Goal: Task Accomplishment & Management: Use online tool/utility

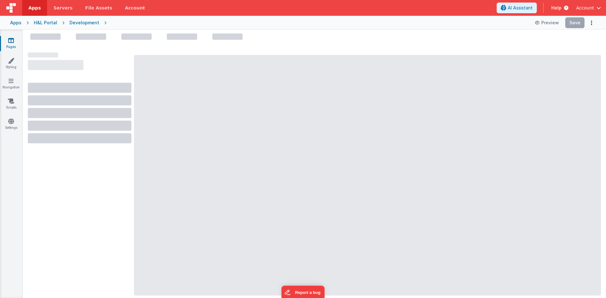
click at [99, 188] on div at bounding box center [80, 172] width 104 height 241
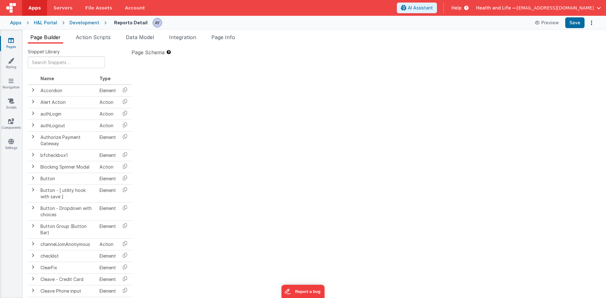
click at [75, 21] on div "Development" at bounding box center [84, 23] width 30 height 6
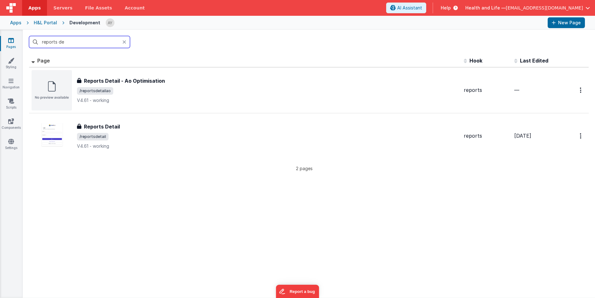
click at [71, 47] on input "reports de" at bounding box center [79, 42] width 101 height 12
drag, startPoint x: 24, startPoint y: 51, endPoint x: 16, endPoint y: 49, distance: 8.1
click at [4, 51] on section "Pages Styling Navigation Scripts Components Settings reports de Id Page Descrip…" at bounding box center [297, 164] width 595 height 268
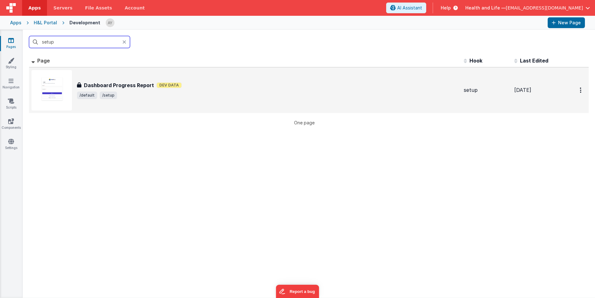
type input "setup"
click at [310, 84] on div "Dashboard Progress Report Dev Data" at bounding box center [268, 85] width 382 height 8
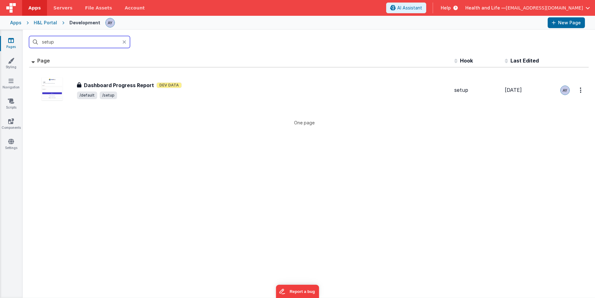
click at [89, 47] on input "setup" at bounding box center [79, 42] width 101 height 12
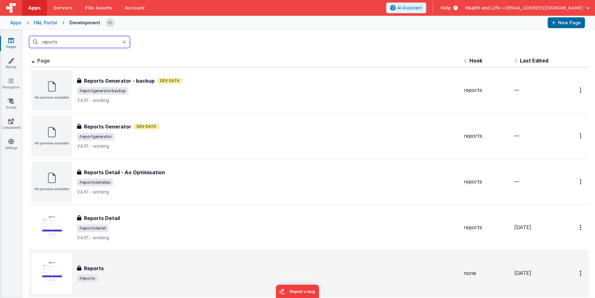
type input "reports"
click at [168, 277] on span "/reports" at bounding box center [268, 279] width 382 height 8
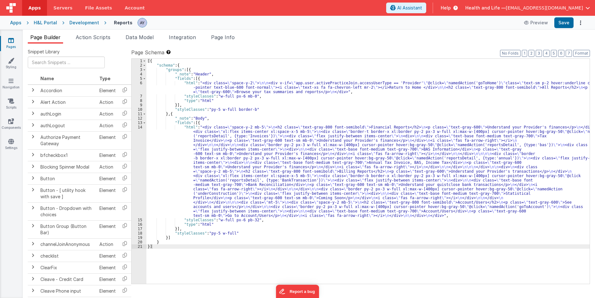
click at [190, 158] on div "[{ "schema" : { "groups" : [{ "_note" : "Header" , "fields" : [{ "html" : "<div…" at bounding box center [368, 176] width 444 height 234
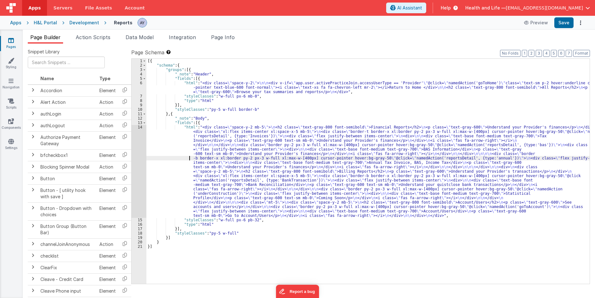
click at [136, 157] on div "14" at bounding box center [139, 171] width 15 height 93
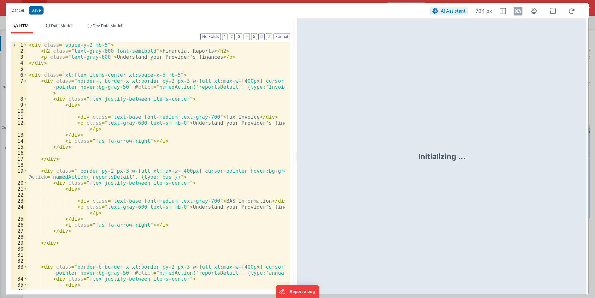
click at [160, 131] on div "< div class = "space-y-2 mb-5" > < h2 class = "text-gray-800 font-semibold" > F…" at bounding box center [156, 175] width 258 height 266
click at [77, 73] on div "< div class = "space-y-2 mb-5" > < h2 class = "text-gray-800 font-semibold" > F…" at bounding box center [156, 175] width 258 height 266
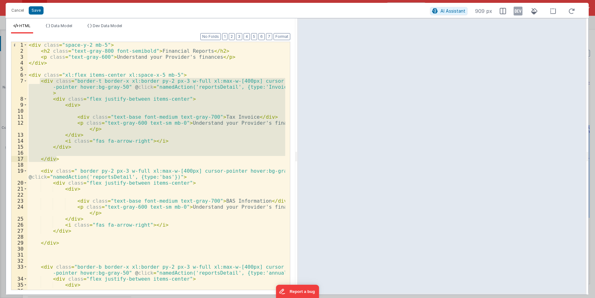
drag, startPoint x: 41, startPoint y: 81, endPoint x: 96, endPoint y: 156, distance: 93.5
click at [96, 156] on div "< div class = "space-y-2 mb-5" > < h2 class = "text-gray-800 font-semibold" > F…" at bounding box center [156, 175] width 258 height 266
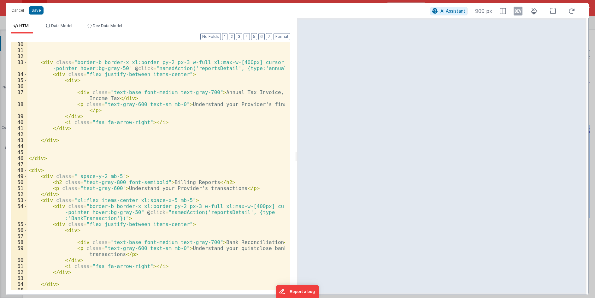
scroll to position [205, 0]
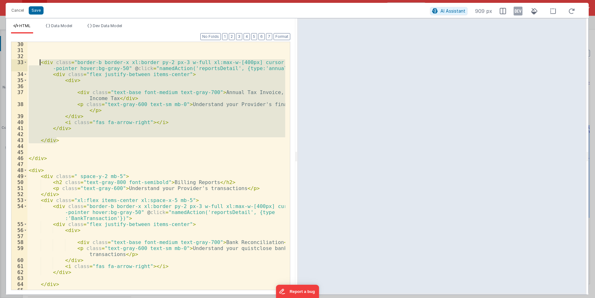
drag, startPoint x: 69, startPoint y: 141, endPoint x: 40, endPoint y: 62, distance: 83.7
click at [40, 62] on div "< div class = "border-b border-x xl:border py-2 px-3 w-full xl:max-w-[400px] cu…" at bounding box center [156, 174] width 258 height 266
drag, startPoint x: 108, startPoint y: 123, endPoint x: 76, endPoint y: 138, distance: 34.9
click at [108, 123] on div "< div class = "border-b border-x xl:border py-2 px-3 w-full xl:max-w-[400px] cu…" at bounding box center [156, 166] width 258 height 248
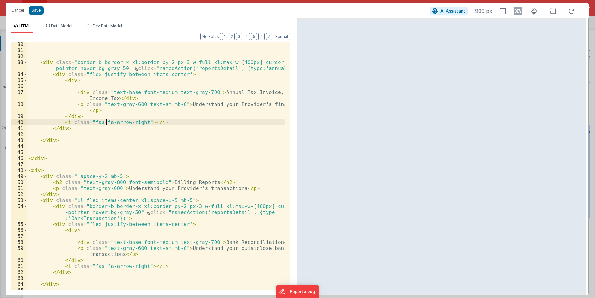
click at [64, 139] on div "< div class = "border-b border-x xl:border py-2 px-3 w-full xl:max-w-[400px] cu…" at bounding box center [156, 174] width 258 height 266
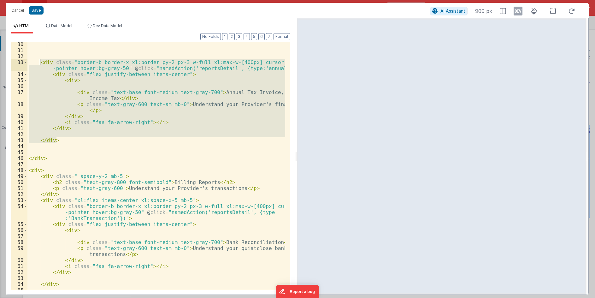
drag, startPoint x: 65, startPoint y: 143, endPoint x: 40, endPoint y: 61, distance: 85.5
click at [40, 61] on div "< div class = "border-b border-x xl:border py-2 px-3 w-full xl:max-w-[400px] cu…" at bounding box center [156, 174] width 258 height 266
click at [73, 137] on div "< div class = "border-b border-x xl:border py-2 px-3 w-full xl:max-w-[400px] cu…" at bounding box center [156, 166] width 258 height 248
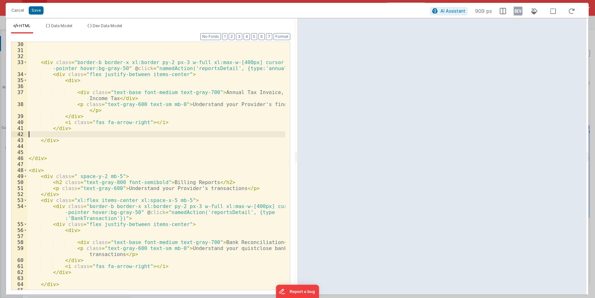
click at [77, 142] on div "< div class = "border-b border-x xl:border py-2 px-3 w-full xl:max-w-[400px] cu…" at bounding box center [156, 174] width 258 height 266
paste textarea
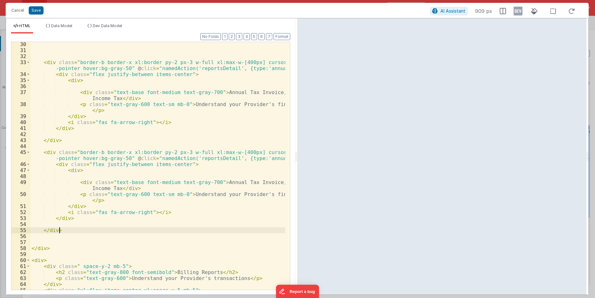
paste textarea
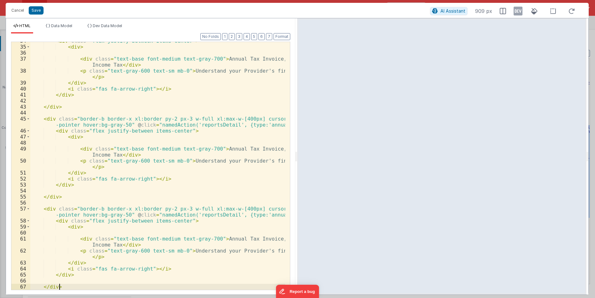
scroll to position [238, 0]
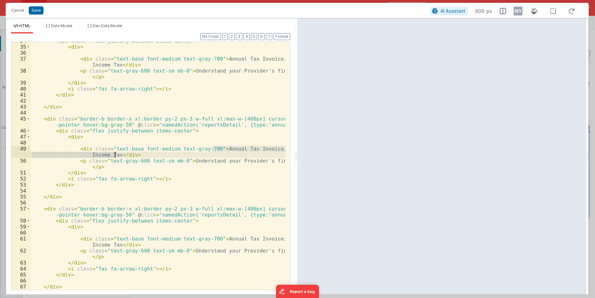
drag, startPoint x: 211, startPoint y: 149, endPoint x: 114, endPoint y: 155, distance: 96.8
click at [114, 155] on div "< div class = "flex justify-between items-center" > < div > < div class = "text…" at bounding box center [157, 168] width 255 height 260
type textarea "an'k"
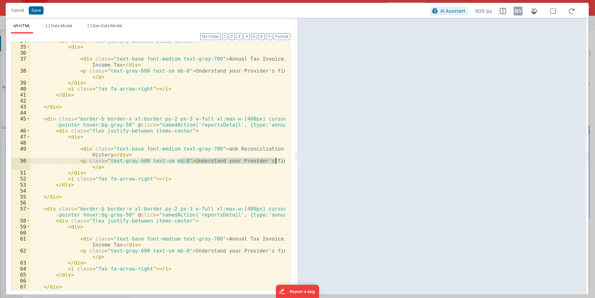
drag, startPoint x: 206, startPoint y: 160, endPoint x: 278, endPoint y: 161, distance: 72.0
click at [278, 161] on div "< div class = "flex justify-between items-center" > < div > < div class = "text…" at bounding box center [157, 168] width 255 height 260
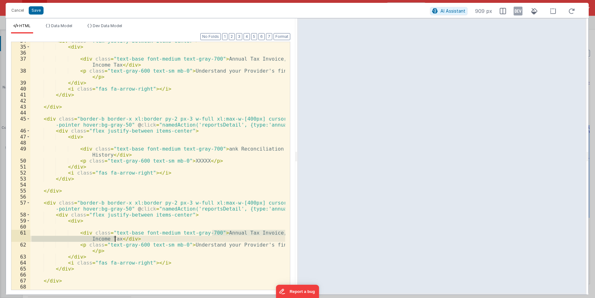
drag, startPoint x: 211, startPoint y: 233, endPoint x: 115, endPoint y: 239, distance: 96.5
click at [115, 239] on div "< div class = "flex justify-between items-center" > < div > < div class = "text…" at bounding box center [157, 168] width 255 height 260
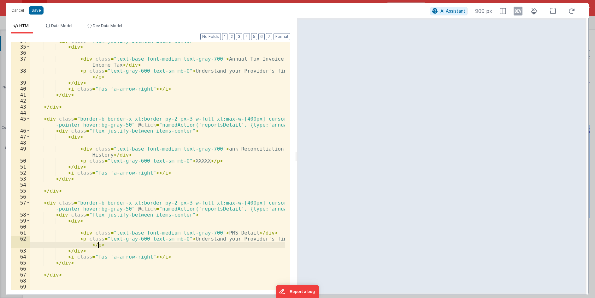
drag, startPoint x: 242, startPoint y: 242, endPoint x: 213, endPoint y: 243, distance: 29.4
click at [243, 242] on div "< div class = "flex justify-between items-center" > < div > < div class = "text…" at bounding box center [157, 168] width 255 height 260
drag, startPoint x: 182, startPoint y: 238, endPoint x: 290, endPoint y: 237, distance: 108.9
click at [290, 237] on div "34 35 36 37 38 39 40 41 42 43 44 45 46 47 48 49 50 51 52 53 54 55 56 57 58 59 6…" at bounding box center [150, 166] width 279 height 248
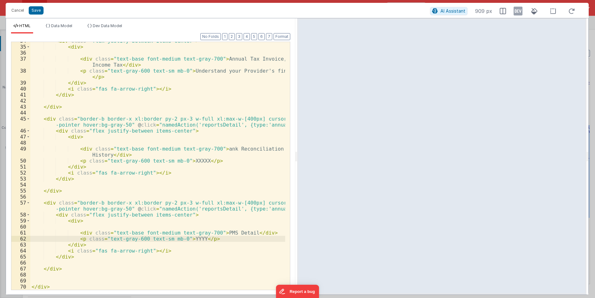
click at [112, 254] on div "< div class = "flex justify-between items-center" > < div > < div class = "text…" at bounding box center [157, 168] width 255 height 260
click at [210, 146] on div "< div class = "flex justify-between items-center" > < div > < div class = "text…" at bounding box center [157, 168] width 255 height 260
type textarea "b"
click at [218, 130] on div "< div class = "flex justify-between items-center" > < div > < div class = "text…" at bounding box center [157, 168] width 255 height 260
click at [213, 149] on div "< div class = "flex justify-between items-center" > < div > < div class = "text…" at bounding box center [157, 168] width 255 height 260
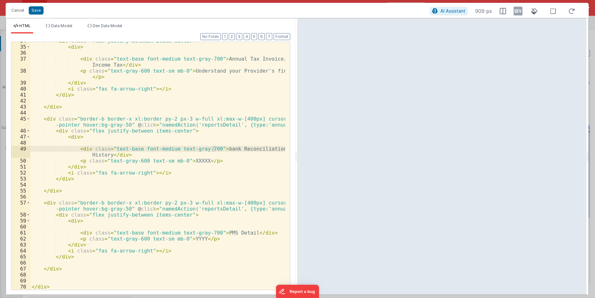
click at [216, 132] on div "< div class = "flex justify-between items-center" > < div > < div class = "text…" at bounding box center [157, 168] width 255 height 260
drag, startPoint x: 214, startPoint y: 150, endPoint x: 205, endPoint y: 162, distance: 15.0
click at [214, 150] on div "< div class = "flex justify-between items-center" > < div > < div class = "text…" at bounding box center [157, 168] width 255 height 260
click at [185, 161] on div "< div class = "flex justify-between items-center" > < div > < div class = "text…" at bounding box center [157, 168] width 255 height 260
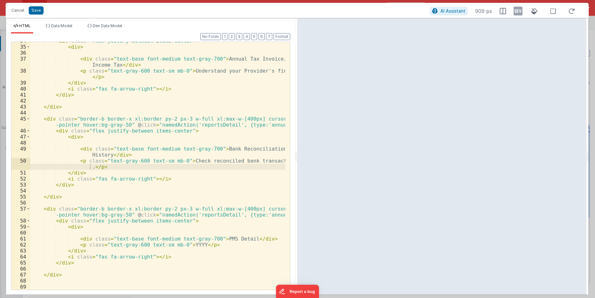
click at [148, 232] on div "< div class = "flex justify-between items-center" > < div > < div class = "text…" at bounding box center [157, 168] width 255 height 260
drag, startPoint x: 212, startPoint y: 239, endPoint x: 240, endPoint y: 239, distance: 28.4
click at [240, 239] on div "< div class = "flex justify-between items-center" > < div > < div class = "text…" at bounding box center [157, 168] width 255 height 260
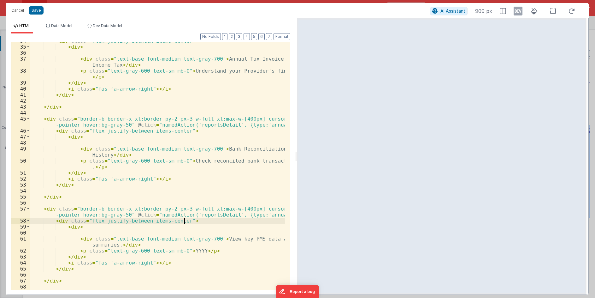
click at [242, 222] on div "< div class = "flex justify-between items-center" > < div > < div class = "text…" at bounding box center [157, 168] width 255 height 260
click at [188, 177] on div "< div class = "flex justify-between items-center" > < div > < div class = "text…" at bounding box center [157, 168] width 255 height 260
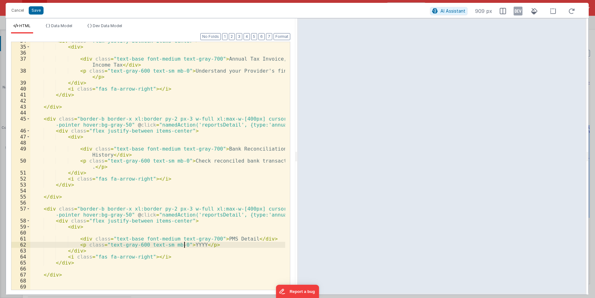
click at [185, 243] on div "< div class = "flex justify-between items-center" > < div > < div class = "text…" at bounding box center [157, 168] width 255 height 260
click at [213, 213] on div "< div class = "flex justify-between items-center" > < div > < div class = "text…" at bounding box center [157, 168] width 255 height 260
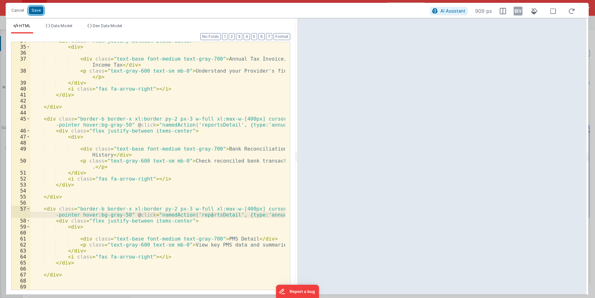
drag, startPoint x: 37, startPoint y: 9, endPoint x: 56, endPoint y: 14, distance: 19.7
click at [37, 9] on button "Save" at bounding box center [36, 10] width 15 height 8
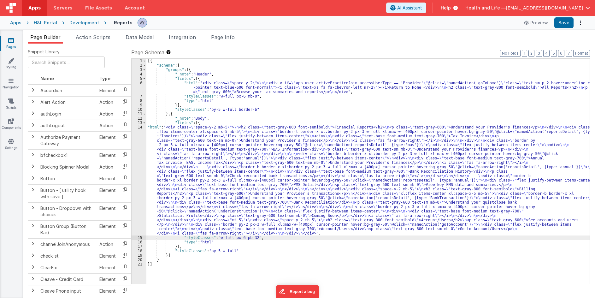
click at [215, 37] on span "Page Info" at bounding box center [223, 37] width 24 height 6
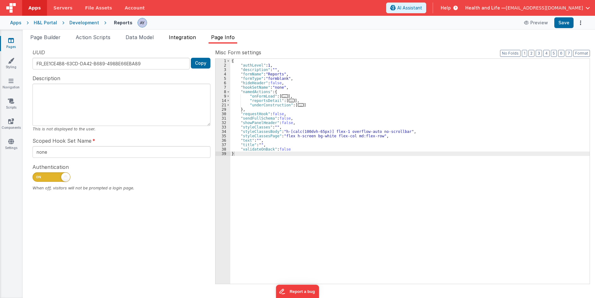
click at [187, 37] on span "Integration" at bounding box center [182, 37] width 27 height 6
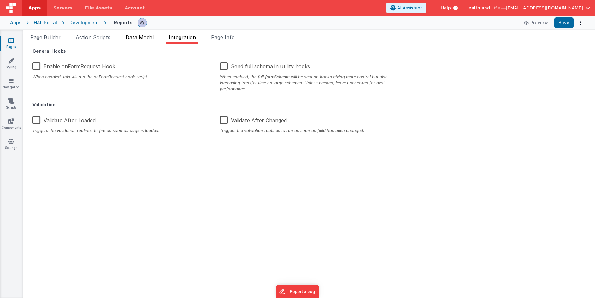
click at [139, 36] on span "Data Model" at bounding box center [140, 37] width 28 height 6
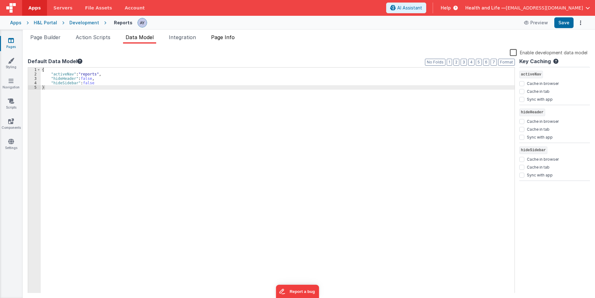
click at [224, 36] on span "Page Info" at bounding box center [223, 37] width 24 height 6
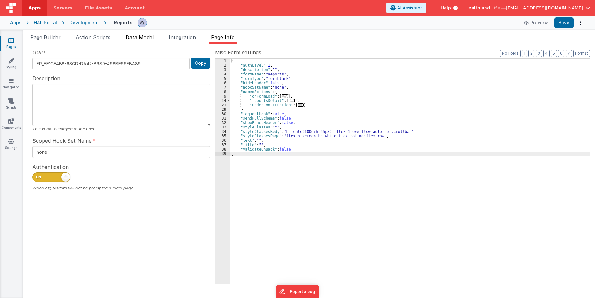
click at [142, 34] on span "Data Model" at bounding box center [140, 37] width 28 height 6
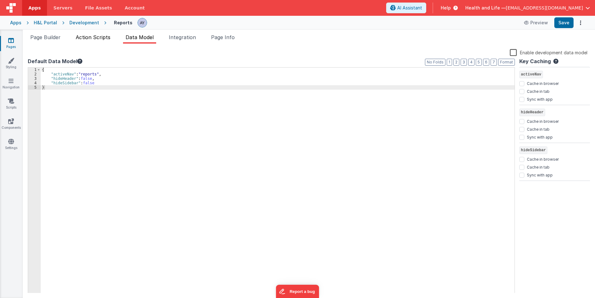
click at [88, 35] on span "Action Scripts" at bounding box center [93, 37] width 35 height 6
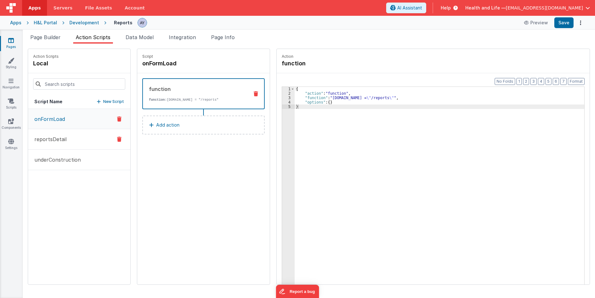
click at [79, 149] on button "reportsDetail" at bounding box center [79, 139] width 102 height 21
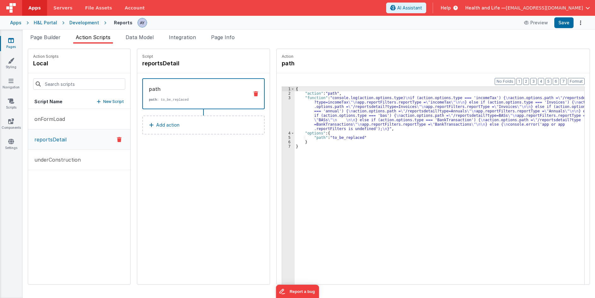
click at [320, 130] on div "{ "action" : "path" , "function" : "console.log(action.options.type) \n if (act…" at bounding box center [443, 200] width 296 height 226
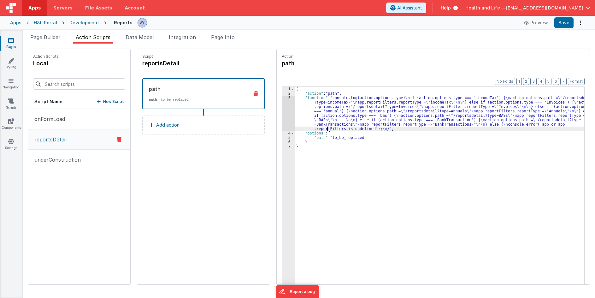
click at [304, 118] on div "{ "action" : "path" , "function" : "console.log(action.options.type) \n if (act…" at bounding box center [443, 200] width 296 height 226
click at [282, 113] on div "3" at bounding box center [288, 113] width 13 height 35
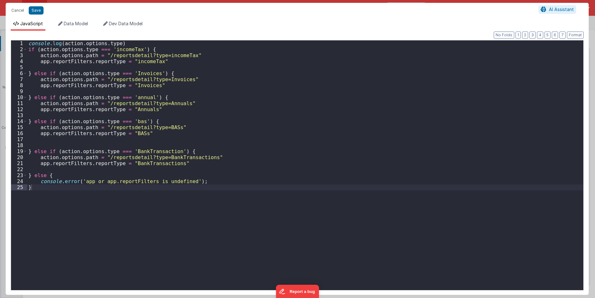
click at [276, 113] on div "console . log ( action . options . type ) if ( action . options . type === 'inc…" at bounding box center [305, 171] width 557 height 262
click at [97, 53] on div "console . log ( action . options . type ) if ( action . options . type === 'inc…" at bounding box center [305, 171] width 557 height 262
click at [107, 81] on div "console . log ( action . options . type ) if ( action . options . type === 'inc…" at bounding box center [305, 171] width 557 height 262
click at [193, 164] on div "console . log ( action . options . type ) if ( action . options . type === 'inc…" at bounding box center [305, 171] width 557 height 262
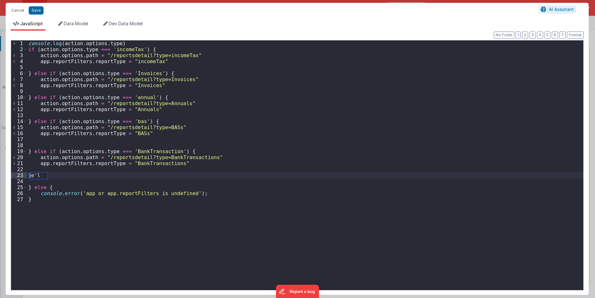
scroll to position [0, 0]
type textarea "else"
click at [13, 12] on button "Cancel" at bounding box center [17, 10] width 19 height 9
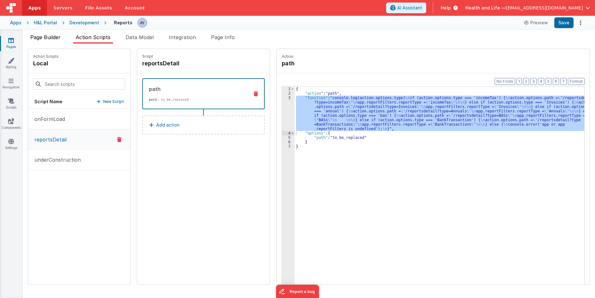
click at [51, 38] on span "Page Builder" at bounding box center [45, 37] width 30 height 6
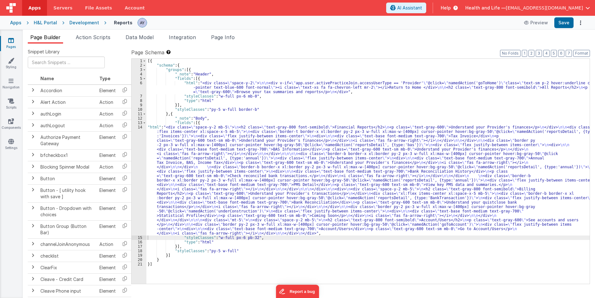
click at [182, 152] on div "[{ "schema" : { "groups" : [{ "_note" : "Header" , "fields" : [{ "html" : "<div…" at bounding box center [368, 176] width 444 height 234
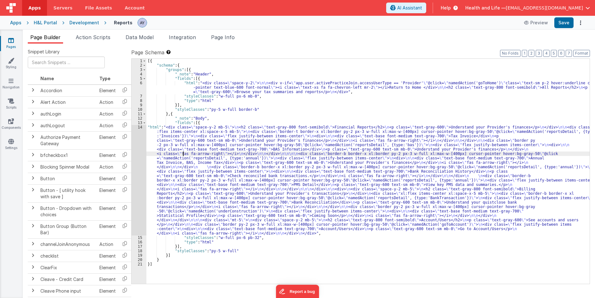
click at [137, 160] on div "14" at bounding box center [139, 180] width 15 height 111
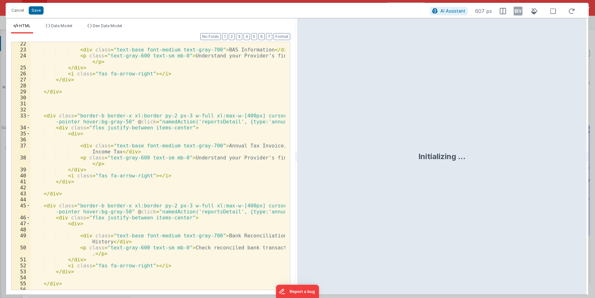
scroll to position [152, 0]
click at [21, 11] on button "Cancel" at bounding box center [17, 10] width 19 height 9
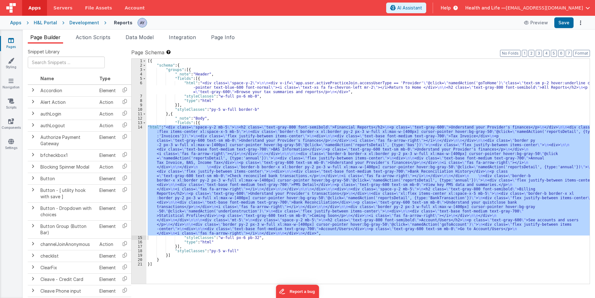
click at [162, 163] on div "[{ "schema" : { "groups" : [{ "_note" : "Header" , "fields" : [{ "html" : "<div…" at bounding box center [368, 171] width 444 height 225
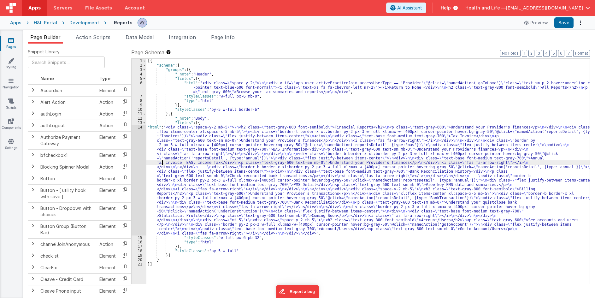
click at [137, 163] on div "14" at bounding box center [139, 180] width 15 height 111
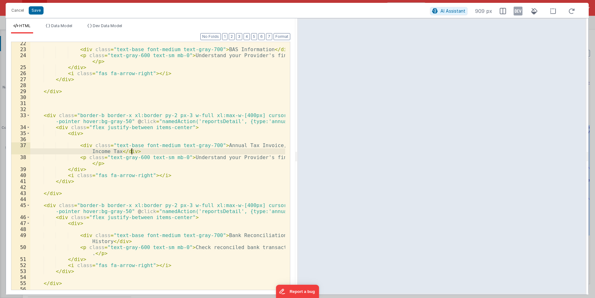
click at [243, 152] on div "< div class = "text-base font-medium text-gray-700" > BAS Information </ div > …" at bounding box center [157, 173] width 255 height 266
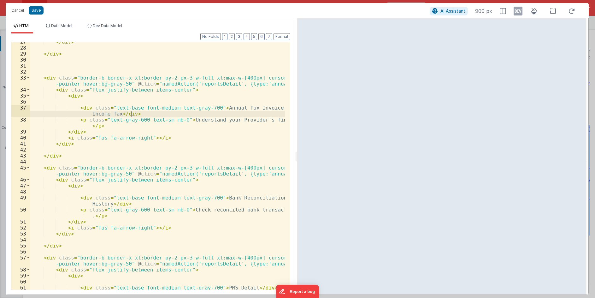
scroll to position [189, 0]
click at [163, 195] on div "</ div > </ div > < div class = "border-b border-x xl:border py-2 px-3 w-full x…" at bounding box center [157, 169] width 255 height 260
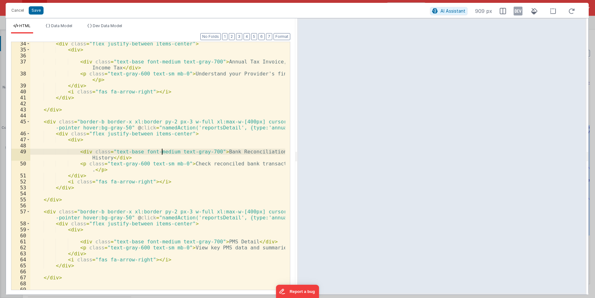
scroll to position [235, 0]
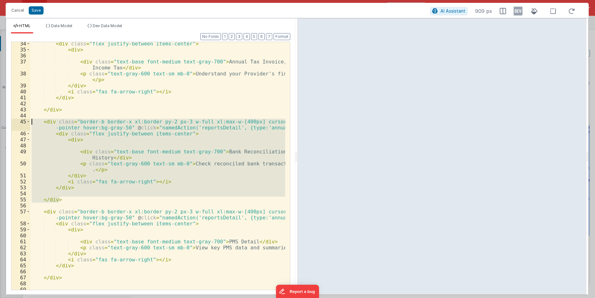
drag, startPoint x: 66, startPoint y: 200, endPoint x: 12, endPoint y: 121, distance: 95.3
click at [12, 121] on div "34 35 36 37 38 39 40 41 42 43 44 45 46 47 48 49 50 51 52 53 54 55 56 57 58 59 6…" at bounding box center [150, 166] width 279 height 248
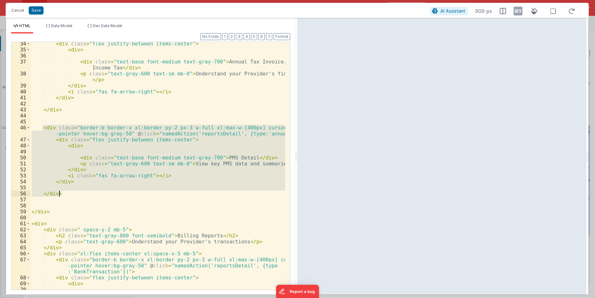
drag, startPoint x: 43, startPoint y: 128, endPoint x: 84, endPoint y: 193, distance: 76.4
click at [84, 193] on div "< div class = "flex justify-between items-center" > < div > < div class = "text…" at bounding box center [157, 171] width 255 height 260
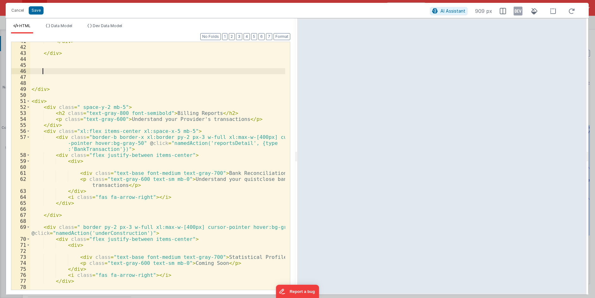
scroll to position [292, 0]
click at [79, 125] on div "</ div > </ div > </ div > < div > < div class = " space-y-2 mb-5" > < h2 class…" at bounding box center [157, 168] width 255 height 260
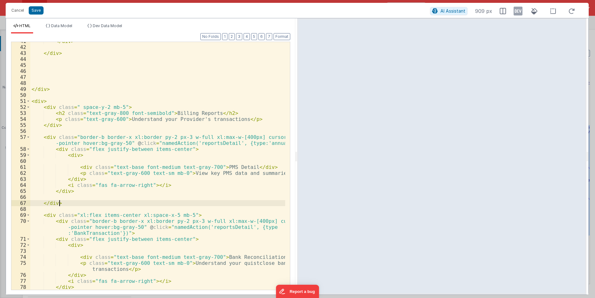
click at [88, 124] on div "</ div > </ div > </ div > < div > < div class = " space-y-2 mb-5" > < h2 class…" at bounding box center [157, 168] width 255 height 260
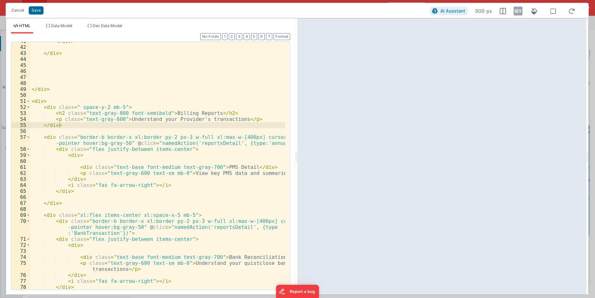
click at [44, 14] on div "Cancel Save" at bounding box center [219, 10] width 422 height 9
click at [42, 12] on button "Save" at bounding box center [36, 10] width 15 height 8
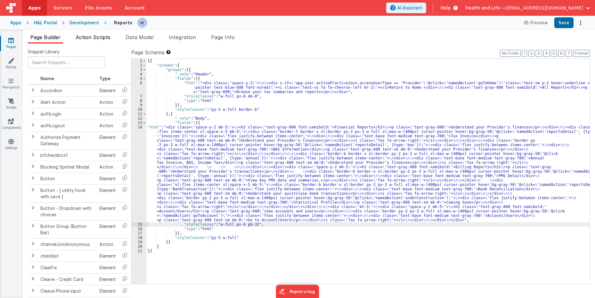
click at [104, 37] on span "Action Scripts" at bounding box center [93, 37] width 35 height 6
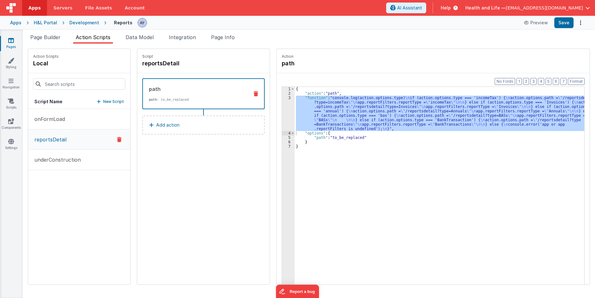
drag, startPoint x: 308, startPoint y: 104, endPoint x: 290, endPoint y: 107, distance: 17.5
click at [307, 104] on div "{ "action" : "path" , "function" : "console.log(action.options.type) \n if (act…" at bounding box center [440, 195] width 290 height 217
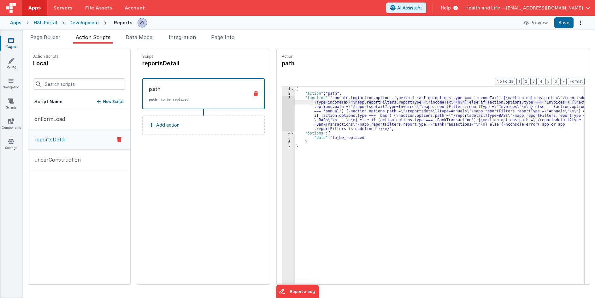
click at [282, 110] on div "3" at bounding box center [288, 113] width 13 height 35
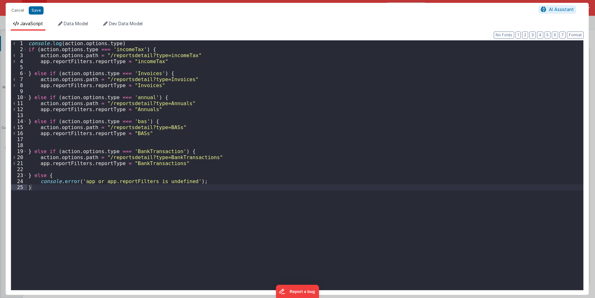
click at [158, 187] on div "console . log ( action . options . type ) if ( action . options . type === 'inc…" at bounding box center [305, 171] width 557 height 262
click at [183, 178] on div "console . log ( action . options . type ) if ( action . options . type === 'inc…" at bounding box center [305, 171] width 557 height 262
click at [205, 167] on div "console . log ( action . options . type ) if ( action . options . type === 'inc…" at bounding box center [305, 171] width 557 height 262
click at [207, 165] on div "console . log ( action . options . type ) if ( action . options . type === 'inc…" at bounding box center [305, 171] width 557 height 262
click at [205, 171] on div "console . log ( action . options . type ) if ( action . options . type === 'inc…" at bounding box center [305, 171] width 557 height 262
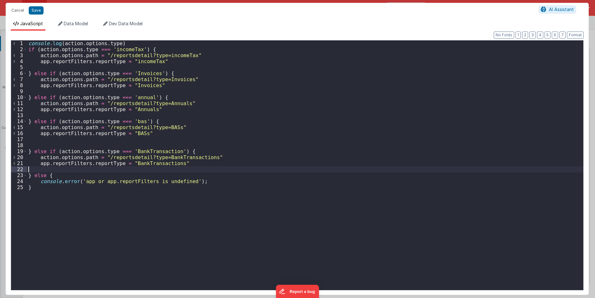
click at [208, 167] on div "console . log ( action . options . type ) if ( action . options . type === 'inc…" at bounding box center [305, 171] width 557 height 262
click at [208, 164] on div "console . log ( action . options . type ) if ( action . options . type === 'inc…" at bounding box center [305, 171] width 557 height 262
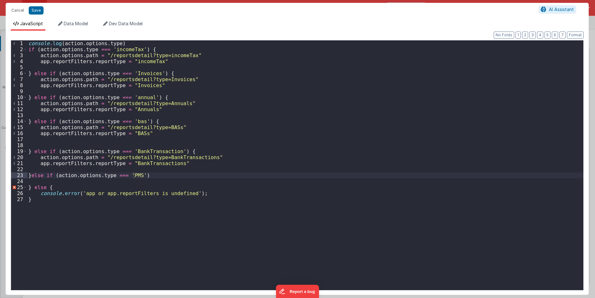
click at [129, 175] on div "console . log ( action . options . type ) if ( action . options . type === 'inc…" at bounding box center [305, 171] width 557 height 262
paste textarea
click at [185, 176] on div "console . log ( action . options . type ) if ( action . options . type === 'inc…" at bounding box center [305, 171] width 557 height 262
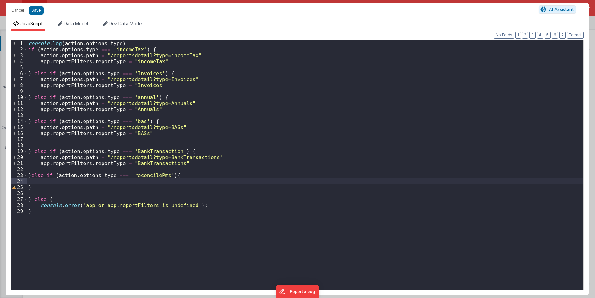
click at [118, 189] on div "console . log ( action . options . type ) if ( action . options . type === 'inc…" at bounding box center [305, 171] width 557 height 262
click at [124, 184] on div "console . log ( action . options . type ) if ( action . options . type === 'inc…" at bounding box center [305, 171] width 557 height 262
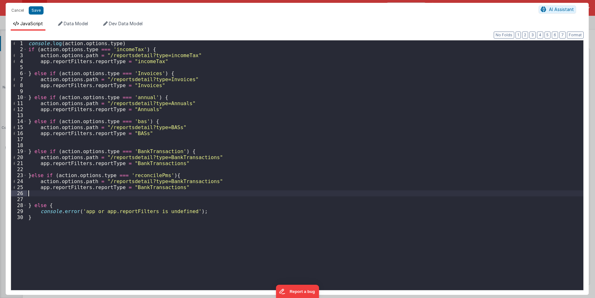
click at [140, 191] on div "console . log ( action . options . type ) if ( action . options . type === 'inc…" at bounding box center [305, 171] width 557 height 262
click at [141, 190] on div "console . log ( action . options . type ) if ( action . options . type === 'inc…" at bounding box center [305, 171] width 557 height 262
click at [177, 181] on div "console . log ( action . options . type ) if ( action . options . type === 'inc…" at bounding box center [305, 171] width 557 height 262
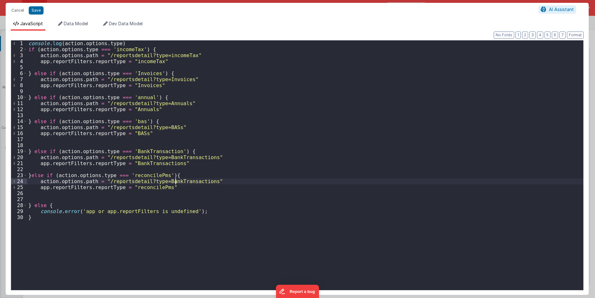
click at [177, 181] on div "console . log ( action . options . type ) if ( action . options . type === 'inc…" at bounding box center [305, 171] width 557 height 262
click at [189, 190] on div "console . log ( action . options . type ) if ( action . options . type === 'inc…" at bounding box center [305, 171] width 557 height 262
click at [187, 201] on div "console . log ( action . options . type ) if ( action . options . type === 'inc…" at bounding box center [305, 171] width 557 height 262
click at [189, 192] on div "console . log ( action . options . type ) if ( action . options . type === 'inc…" at bounding box center [305, 171] width 557 height 262
click at [187, 181] on div "console . log ( action . options . type ) if ( action . options . type === 'inc…" at bounding box center [305, 171] width 557 height 262
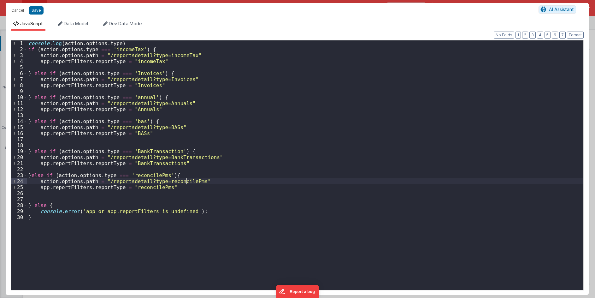
click at [190, 193] on div "console . log ( action . options . type ) if ( action . options . type === 'inc…" at bounding box center [305, 171] width 557 height 262
click at [183, 215] on div "console . log ( action . options . type ) if ( action . options . type === 'inc…" at bounding box center [305, 171] width 557 height 262
click at [152, 189] on div "console . log ( action . options . type ) if ( action . options . type === 'inc…" at bounding box center [305, 171] width 557 height 262
click at [39, 14] on button "Save" at bounding box center [36, 10] width 15 height 8
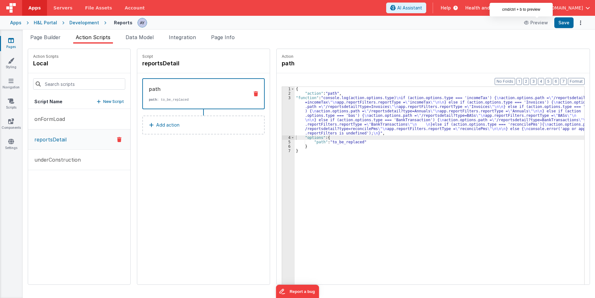
click at [553, 21] on div "Preview Save" at bounding box center [553, 22] width 65 height 11
click at [557, 21] on button "Save" at bounding box center [564, 22] width 19 height 11
drag, startPoint x: 50, startPoint y: 37, endPoint x: 74, endPoint y: 69, distance: 39.4
click at [51, 37] on span "Page Builder" at bounding box center [45, 37] width 30 height 6
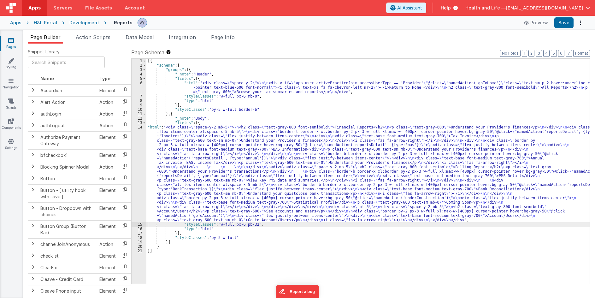
click at [194, 197] on div "[{ "schema" : { "groups" : [{ "_note" : "Header" , "fields" : [{ "html" : "<div…" at bounding box center [368, 176] width 444 height 234
click at [136, 175] on div "14" at bounding box center [139, 173] width 15 height 97
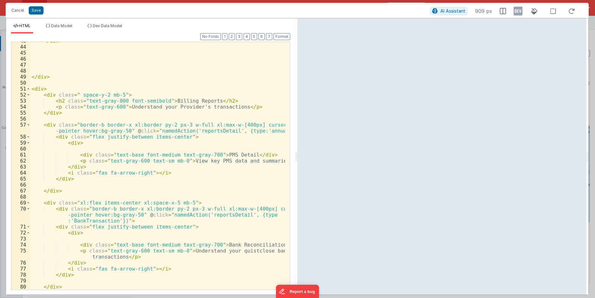
scroll to position [304, 0]
click at [215, 131] on div "</ div > </ div > < div > < div class = " space-y-2 mb-5" > < h2 class = "text-…" at bounding box center [157, 168] width 255 height 260
click at [257, 132] on div "</ div > </ div > < div > < div class = " space-y-2 mb-5" > < h2 class = "text-…" at bounding box center [157, 168] width 255 height 260
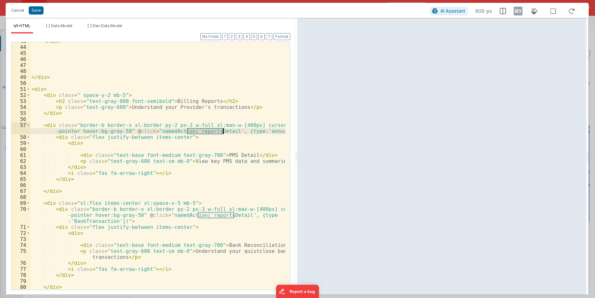
click at [252, 144] on div "</ div > </ div > < div > < div class = " space-y-2 mb-5" > < h2 class = "text-…" at bounding box center [157, 168] width 255 height 260
click at [260, 130] on div "</ div > </ div > < div > < div class = " space-y-2 mb-5" > < h2 class = "text-…" at bounding box center [157, 168] width 255 height 260
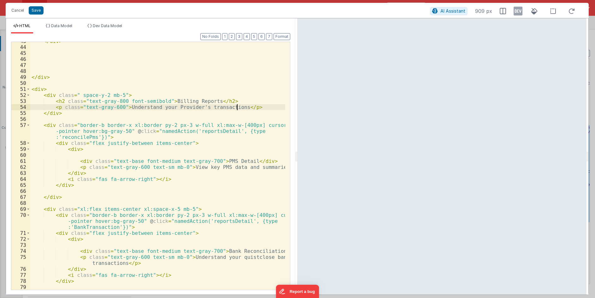
click at [238, 106] on div "</ div > </ div > < div > < div class = " space-y-2 mb-5" > < h2 class = "text-…" at bounding box center [157, 168] width 255 height 260
click at [188, 102] on div "</ div > </ div > < div > < div class = " space-y-2 mb-5" > < h2 class = "text-…" at bounding box center [157, 168] width 255 height 260
click at [231, 136] on div "</ div > </ div > < div > < div class = " space-y-2 mb-5" > < h2 class = "text-…" at bounding box center [157, 168] width 255 height 260
click at [38, 9] on button "Save" at bounding box center [36, 10] width 15 height 8
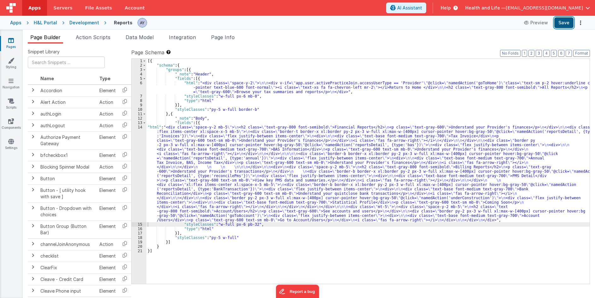
click at [561, 25] on button "Save" at bounding box center [564, 22] width 19 height 11
click at [380, 184] on div "[{ "schema" : { "groups" : [{ "_note" : "Header" , "fields" : [{ "html" : "<div…" at bounding box center [368, 176] width 444 height 234
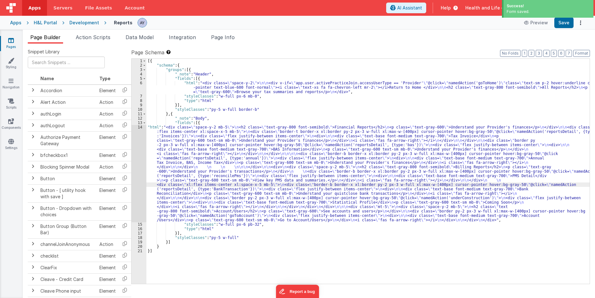
click at [137, 176] on div "14" at bounding box center [139, 173] width 15 height 97
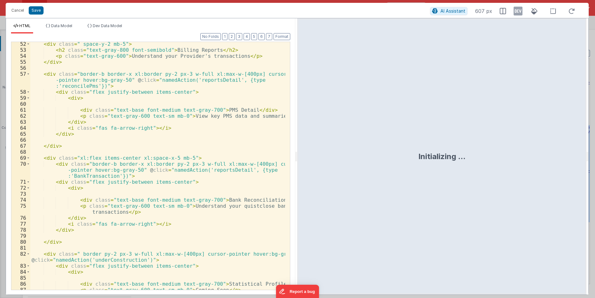
scroll to position [355, 0]
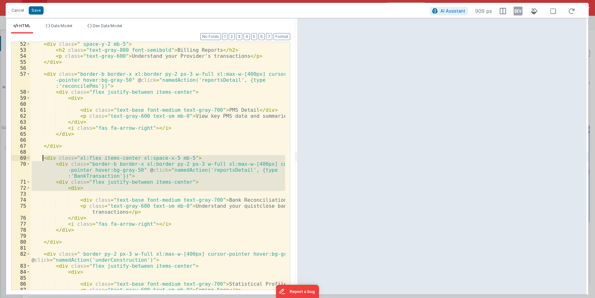
drag, startPoint x: 87, startPoint y: 190, endPoint x: 44, endPoint y: 155, distance: 55.5
click at [44, 155] on div "< div class = " space-y-2 mb-5" > < h2 class = "text-gray-800 font-semibold" > …" at bounding box center [157, 171] width 255 height 260
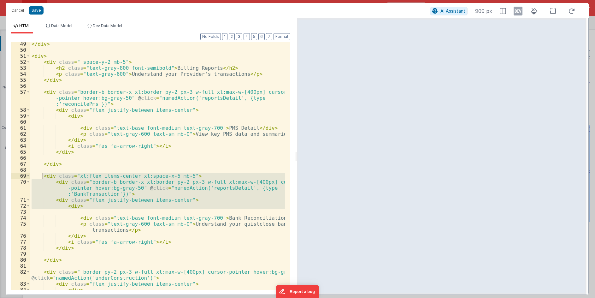
scroll to position [337, 0]
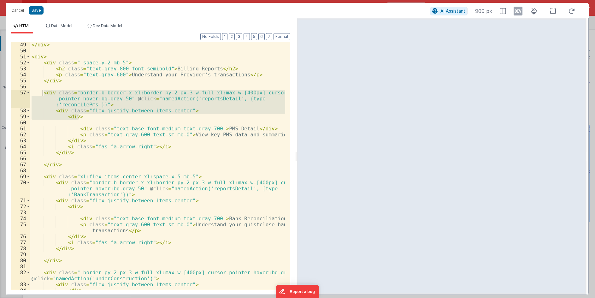
drag, startPoint x: 81, startPoint y: 116, endPoint x: 41, endPoint y: 91, distance: 46.6
click at [41, 91] on div "</ div > < div > < div class = " space-y-2 mb-5" > < h2 class = "text-gray-800 …" at bounding box center [157, 172] width 255 height 260
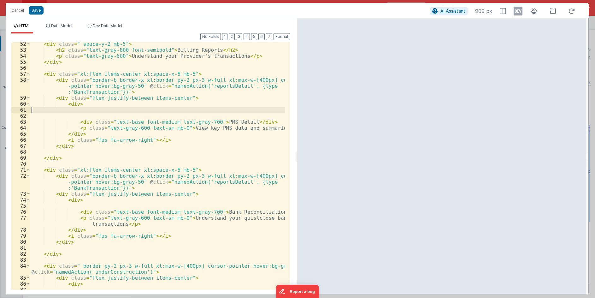
scroll to position [355, 0]
click at [41, 7] on button "Save" at bounding box center [36, 10] width 15 height 8
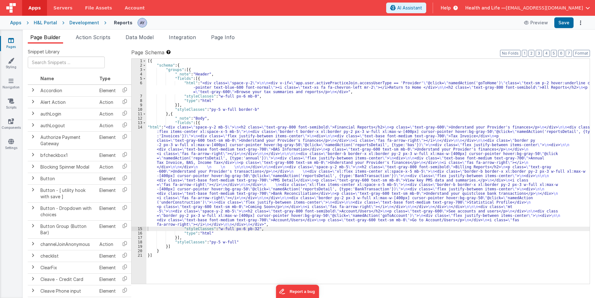
click at [575, 19] on div "Preview Save" at bounding box center [553, 22] width 65 height 11
click at [573, 21] on button "Save" at bounding box center [564, 22] width 19 height 11
click at [271, 167] on div "[{ "schema" : { "groups" : [{ "_note" : "Header" , "fields" : [{ "html" : "<div…" at bounding box center [368, 176] width 444 height 234
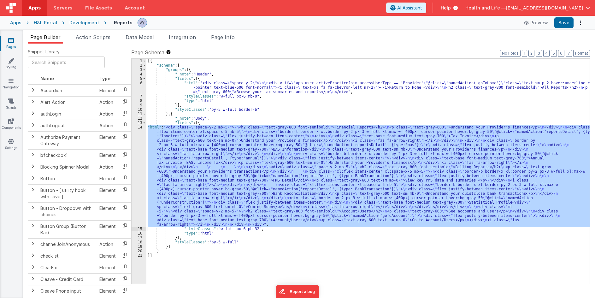
click at [139, 160] on div "14" at bounding box center [139, 176] width 15 height 102
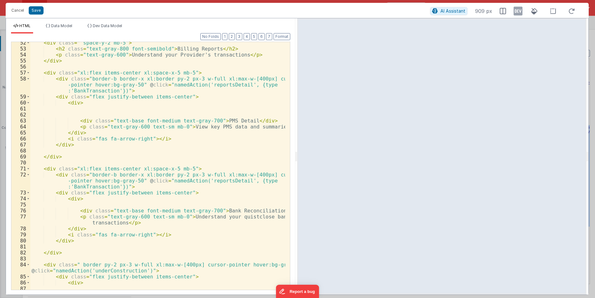
scroll to position [356, 0]
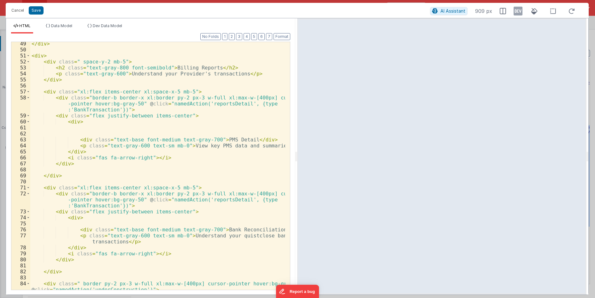
click at [87, 110] on div "</ div > < div > < div class = " space-y-2 mb-5" > < h2 class = "text-gray-800 …" at bounding box center [157, 171] width 255 height 260
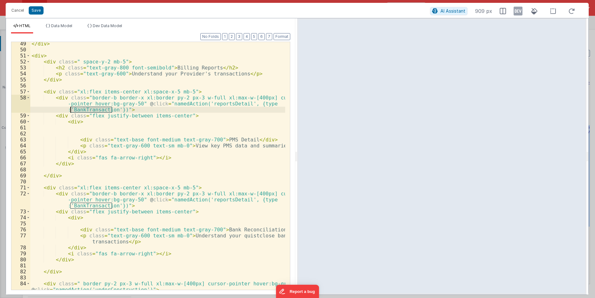
scroll to position [337, 0]
click at [87, 110] on div "</ div > < div > < div class = " space-y-2 mb-5" > < h2 class = "text-gray-800 …" at bounding box center [157, 171] width 255 height 260
drag, startPoint x: 107, startPoint y: 113, endPoint x: 99, endPoint y: 115, distance: 9.1
click at [107, 113] on div "</ div > < div > < div class = " space-y-2 mb-5" > < h2 class = "text-gray-800 …" at bounding box center [157, 166] width 255 height 248
click at [88, 112] on div "</ div > < div > < div class = " space-y-2 mb-5" > < h2 class = "text-gray-800 …" at bounding box center [157, 171] width 255 height 260
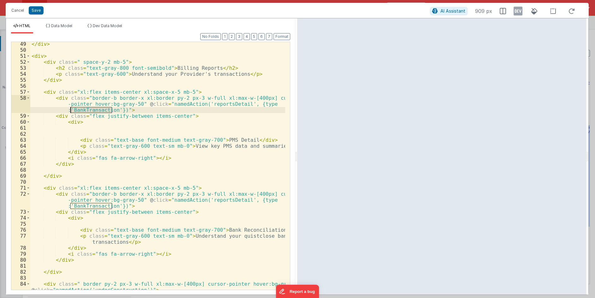
click at [88, 112] on div "</ div > < div > < div class = " space-y-2 mb-5" > < h2 class = "text-gray-800 …" at bounding box center [157, 171] width 255 height 260
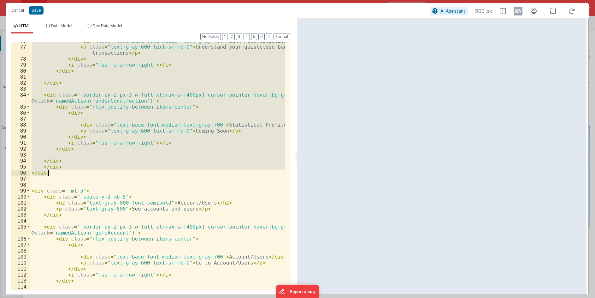
scroll to position [526, 0]
drag, startPoint x: 32, startPoint y: 56, endPoint x: 73, endPoint y: 171, distance: 122.1
click at [73, 171] on div "< div class = "text-base font-medium text-gray-700" > Bank Reconciliation </ di…" at bounding box center [157, 168] width 255 height 260
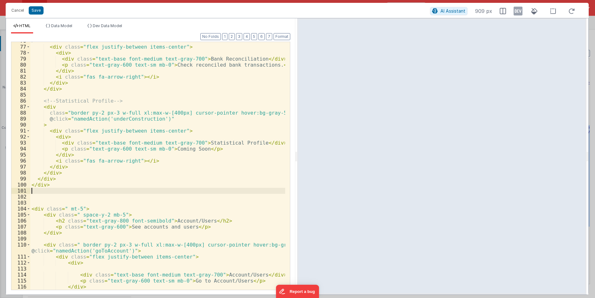
scroll to position [502, 0]
click at [37, 12] on button "Save" at bounding box center [36, 10] width 15 height 8
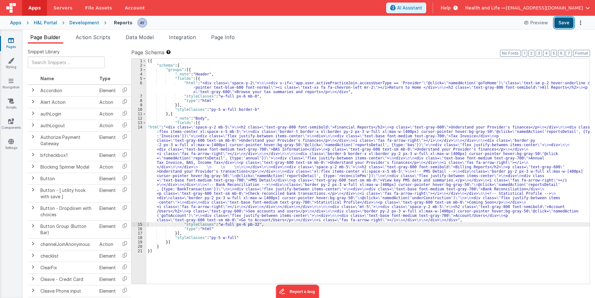
click at [561, 23] on button "Save" at bounding box center [564, 22] width 19 height 11
